Goal: Find specific page/section: Find specific page/section

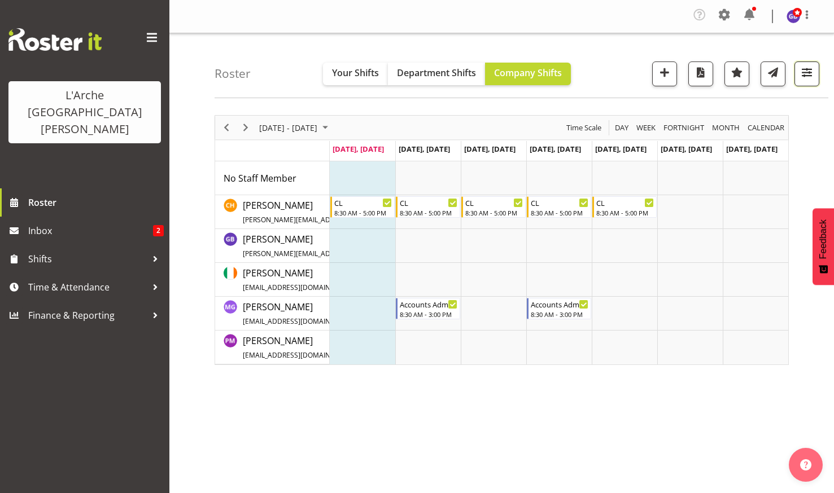
click at [806, 69] on span "button" at bounding box center [806, 72] width 15 height 15
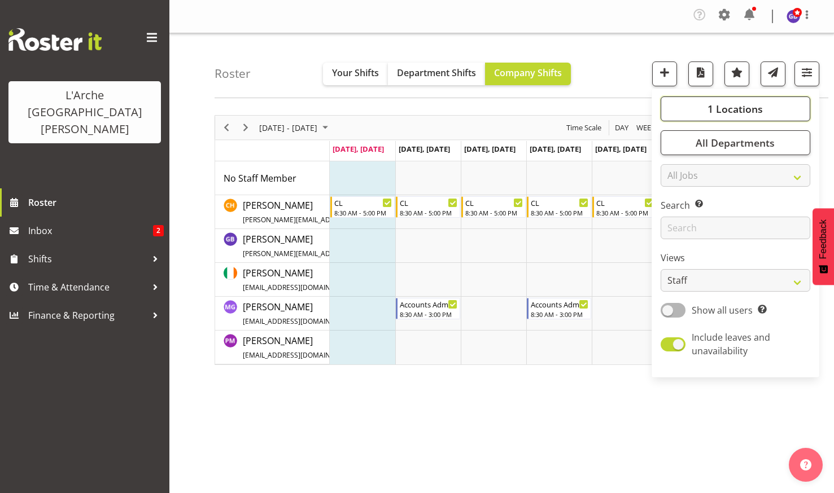
click at [719, 103] on span "1 Locations" at bounding box center [734, 109] width 55 height 14
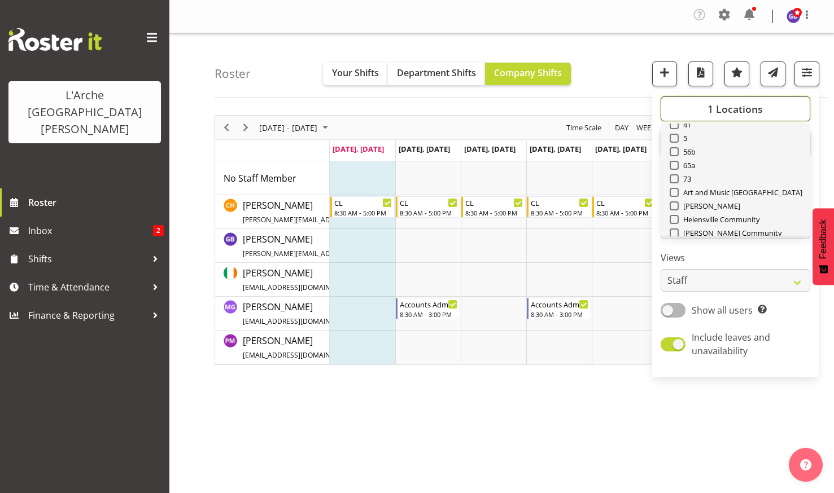
scroll to position [56, 0]
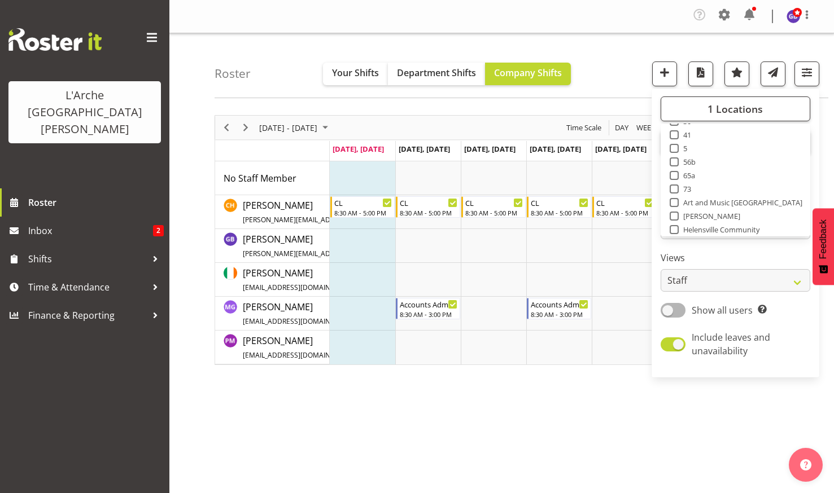
click at [675, 187] on span at bounding box center [674, 189] width 9 height 9
click at [675, 187] on input "73" at bounding box center [673, 189] width 7 height 7
checkbox input "true"
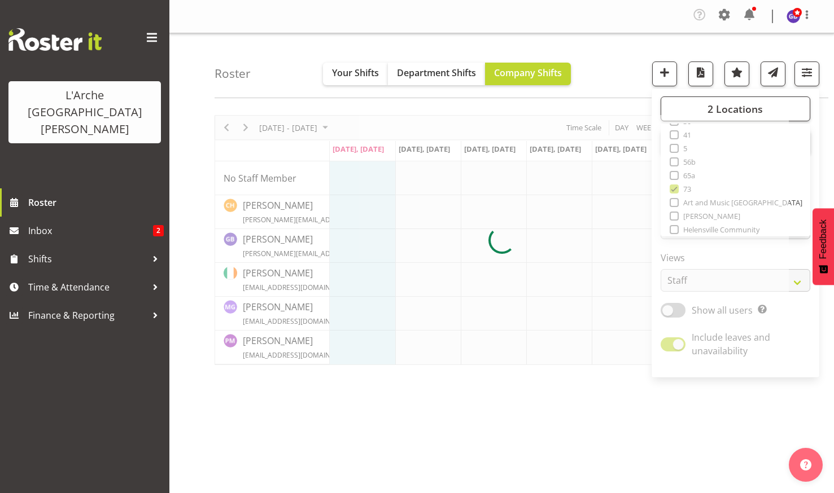
click at [595, 7] on nav "Company Settings Roles & Skills Tasks Jobs Employees Locations & Departments Ac…" at bounding box center [502, 16] width 642 height 21
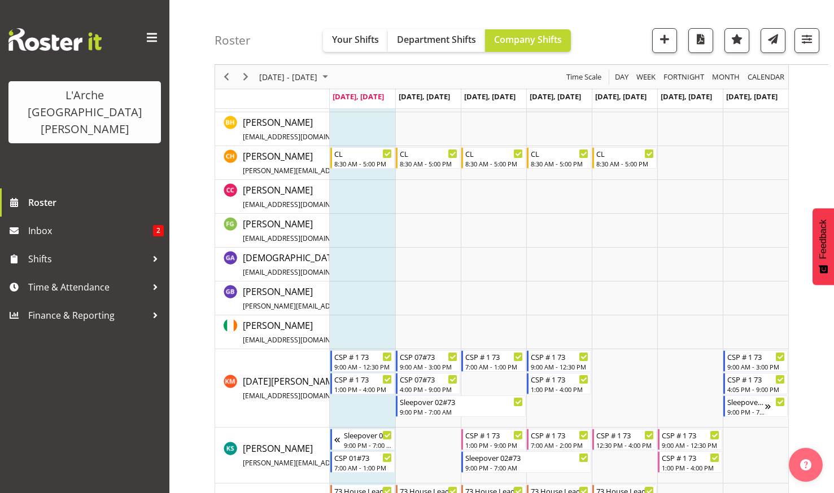
scroll to position [226, 0]
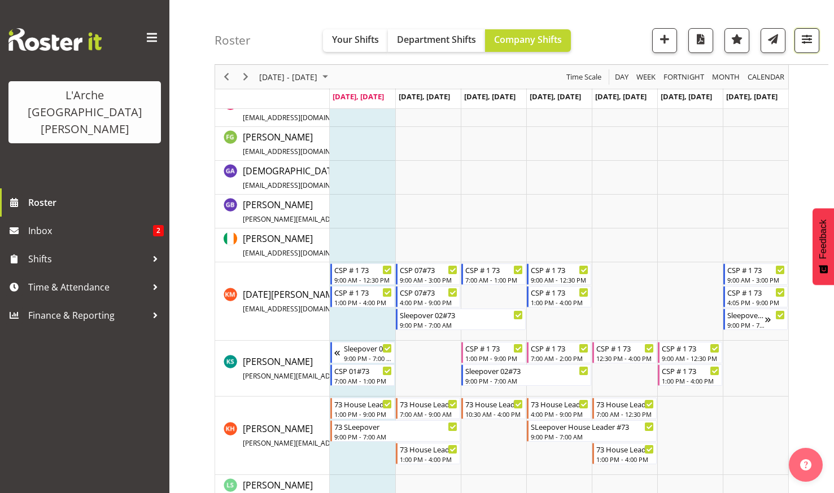
click at [806, 38] on span "button" at bounding box center [806, 39] width 15 height 15
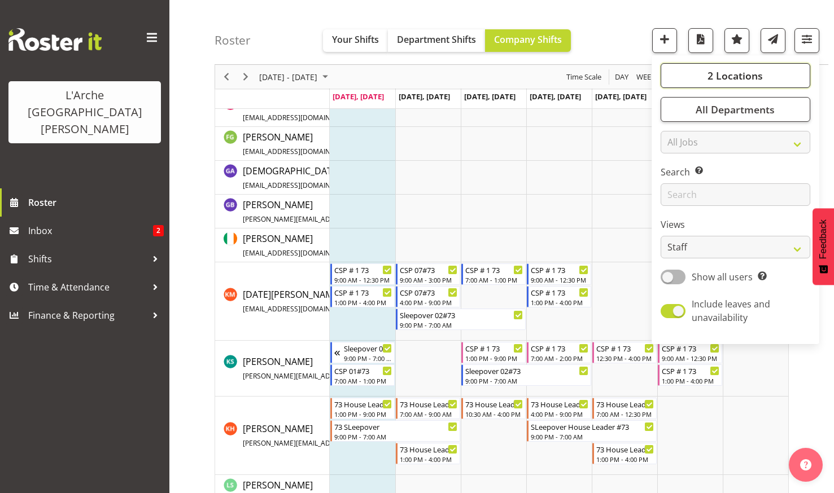
click at [725, 71] on span "2 Locations" at bounding box center [734, 76] width 55 height 14
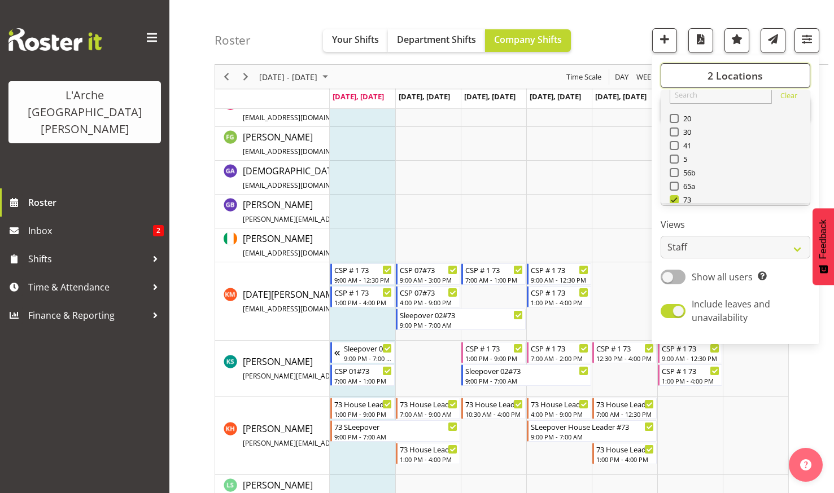
scroll to position [0, 0]
click at [674, 129] on span at bounding box center [674, 130] width 9 height 9
click at [674, 129] on input "20" at bounding box center [673, 131] width 7 height 7
checkbox input "true"
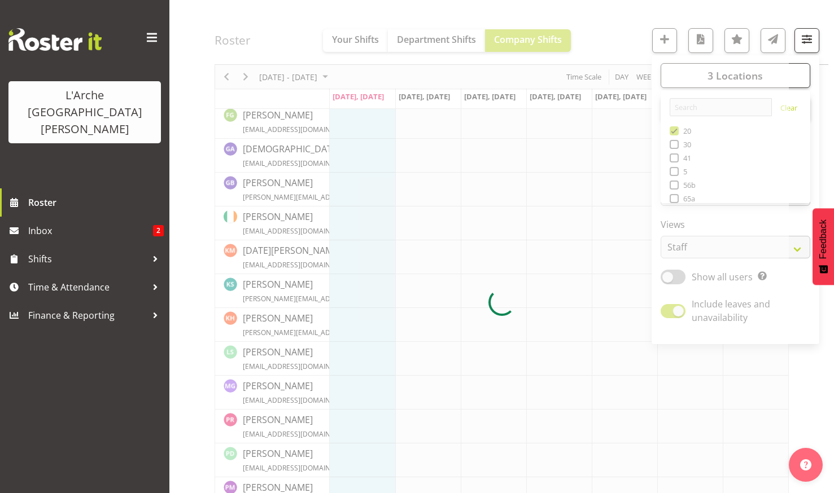
click at [611, 25] on div at bounding box center [502, 302] width 574 height 826
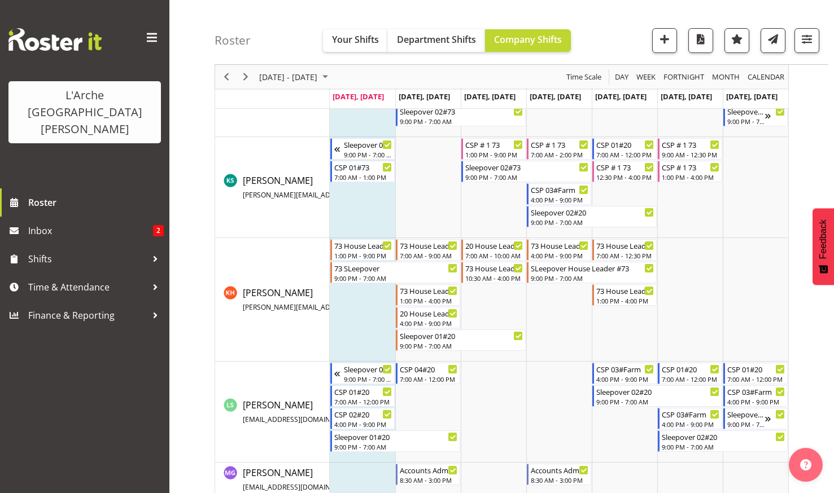
scroll to position [474, 0]
